Goal: Navigation & Orientation: Find specific page/section

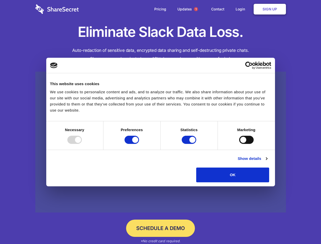
click at [82, 144] on div at bounding box center [74, 140] width 14 height 8
click at [139, 144] on input "Preferences" at bounding box center [131, 140] width 14 height 8
checkbox input "false"
click at [189, 144] on input "Statistics" at bounding box center [189, 140] width 14 height 8
checkbox input "false"
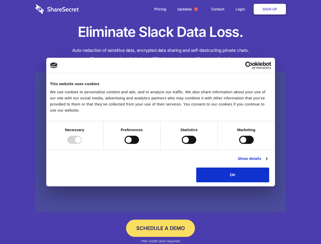
click at [239, 144] on input "Marketing" at bounding box center [246, 140] width 14 height 8
checkbox input "true"
click at [267, 162] on link "Show details" at bounding box center [251, 158] width 29 height 6
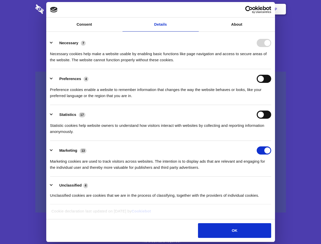
click at [271, 69] on li "Necessary 7 Necessary cookies help make a website usable by enabling basic func…" at bounding box center [160, 51] width 221 height 36
click at [196, 9] on span "1" at bounding box center [196, 9] width 4 height 4
